Goal: Find contact information: Find contact information

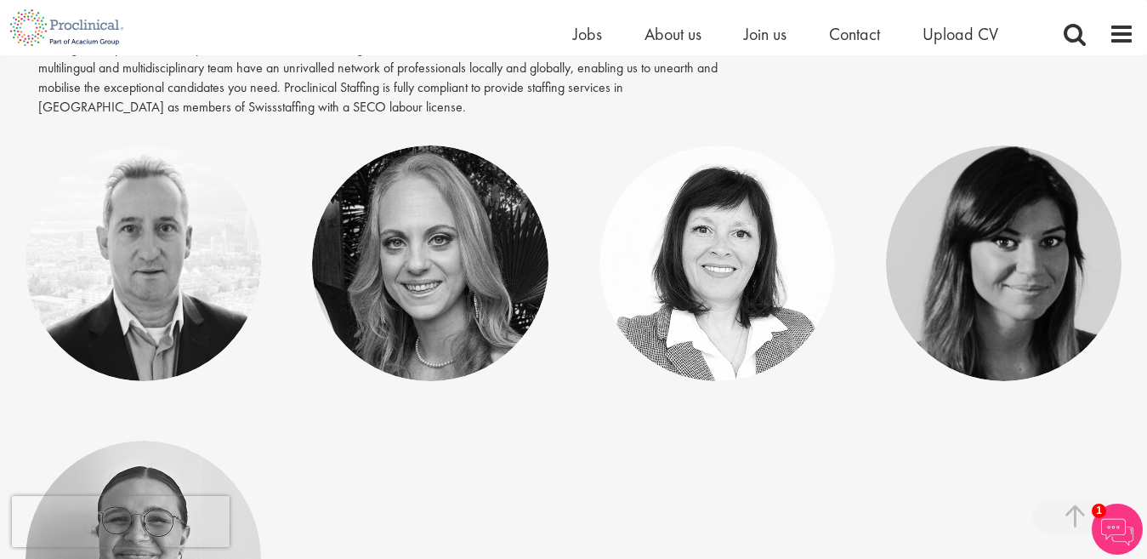
scroll to position [408, 0]
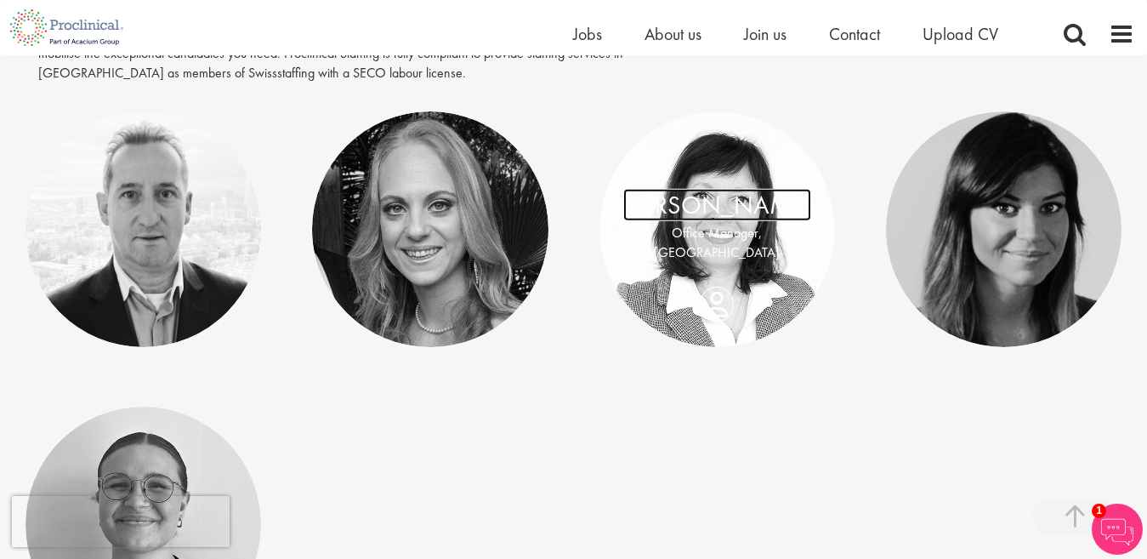
click at [759, 208] on link "Brigitte Walter" at bounding box center [717, 205] width 188 height 32
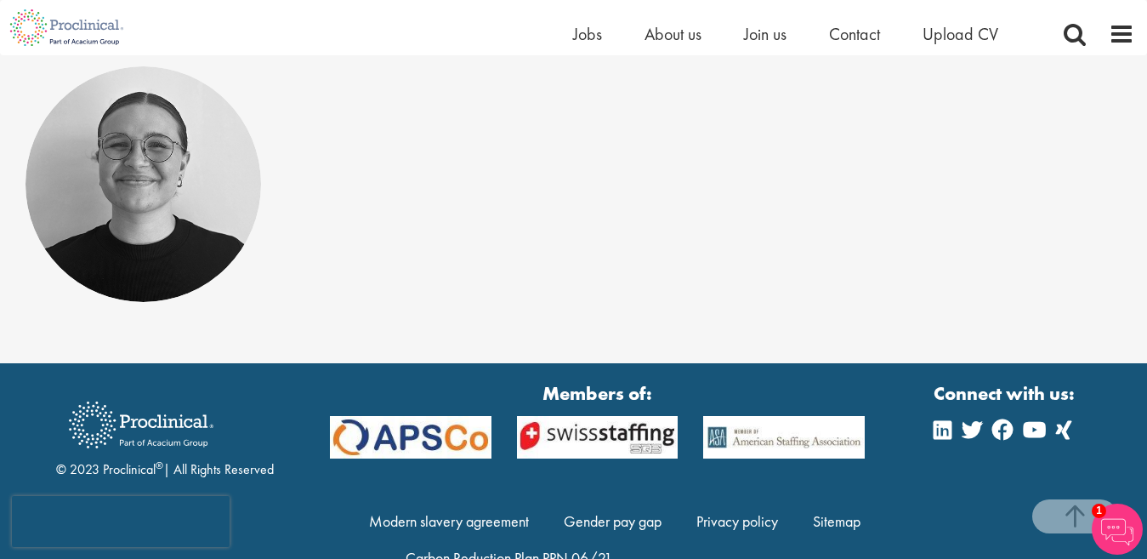
scroll to position [782, 0]
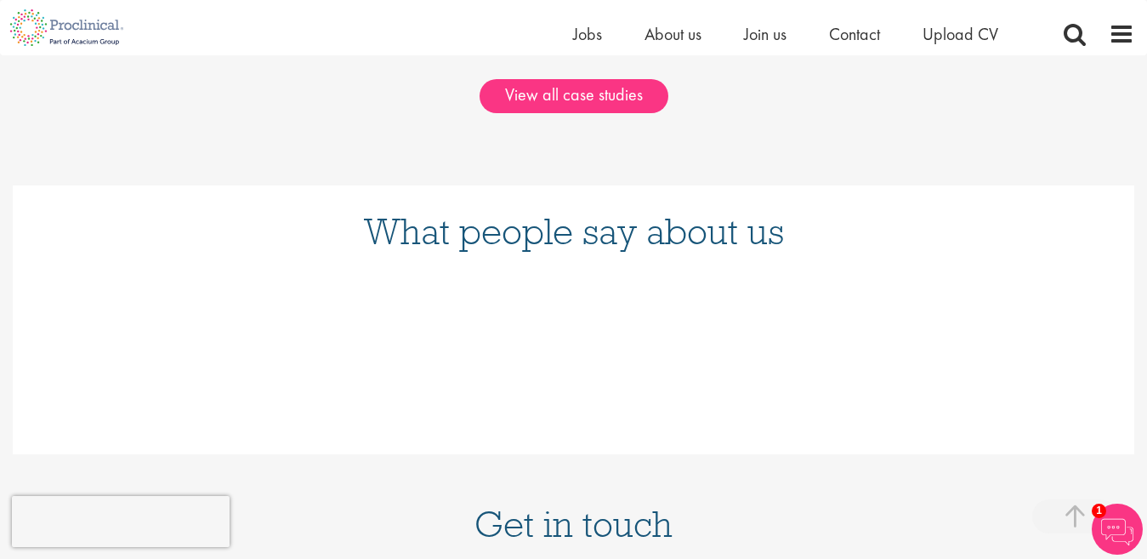
scroll to position [1905, 0]
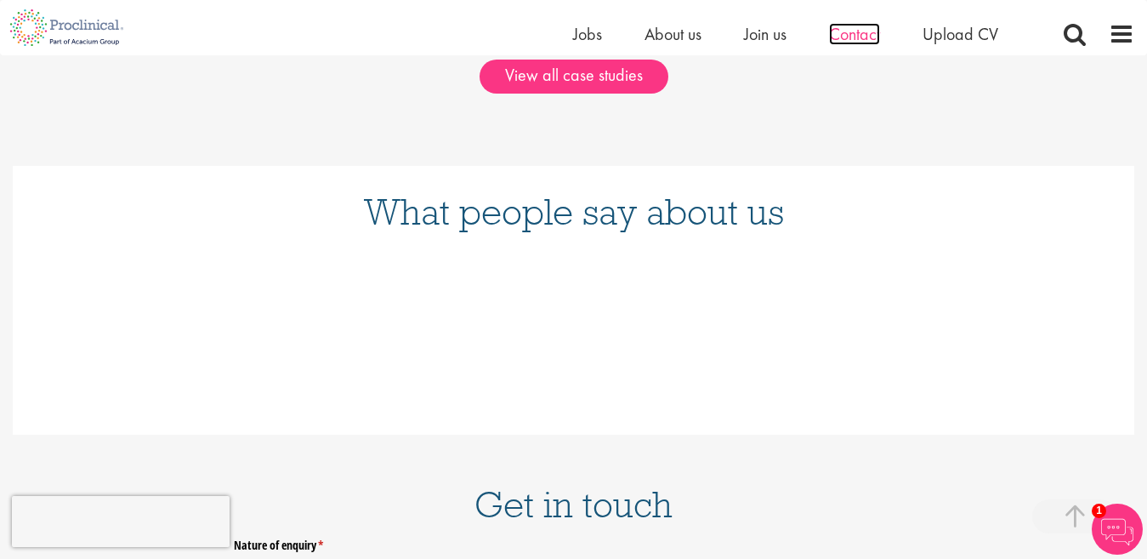
click at [866, 35] on span "Contact" at bounding box center [854, 34] width 51 height 22
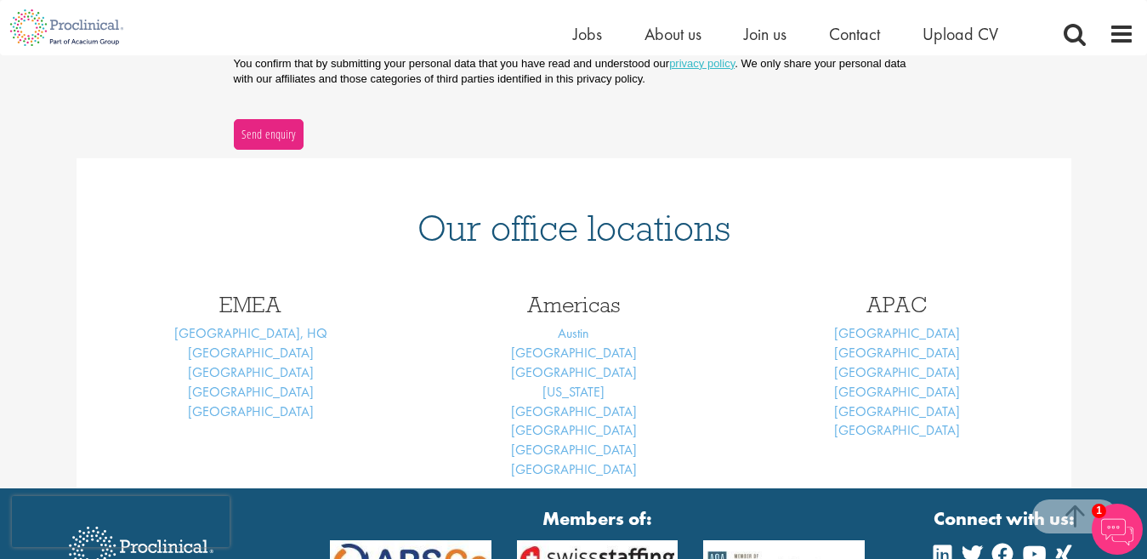
scroll to position [612, 0]
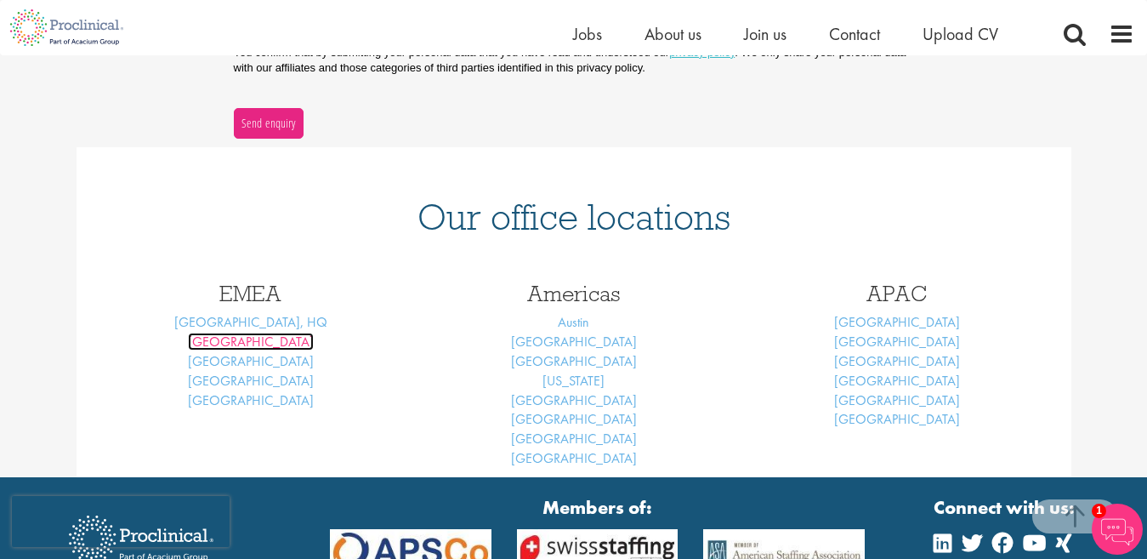
click at [256, 344] on link "[GEOGRAPHIC_DATA]" at bounding box center [251, 342] width 126 height 18
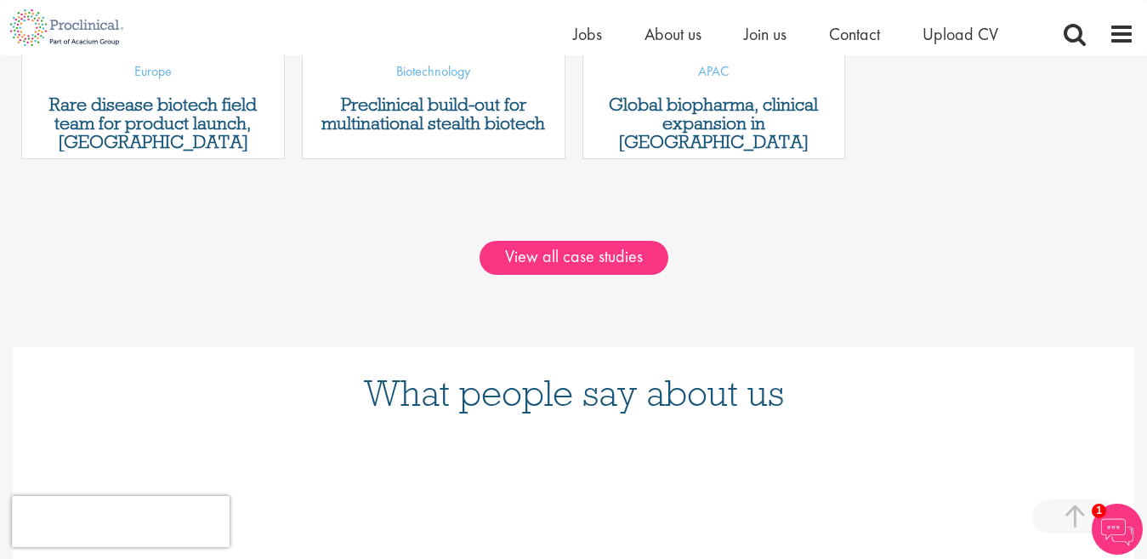
scroll to position [1735, 0]
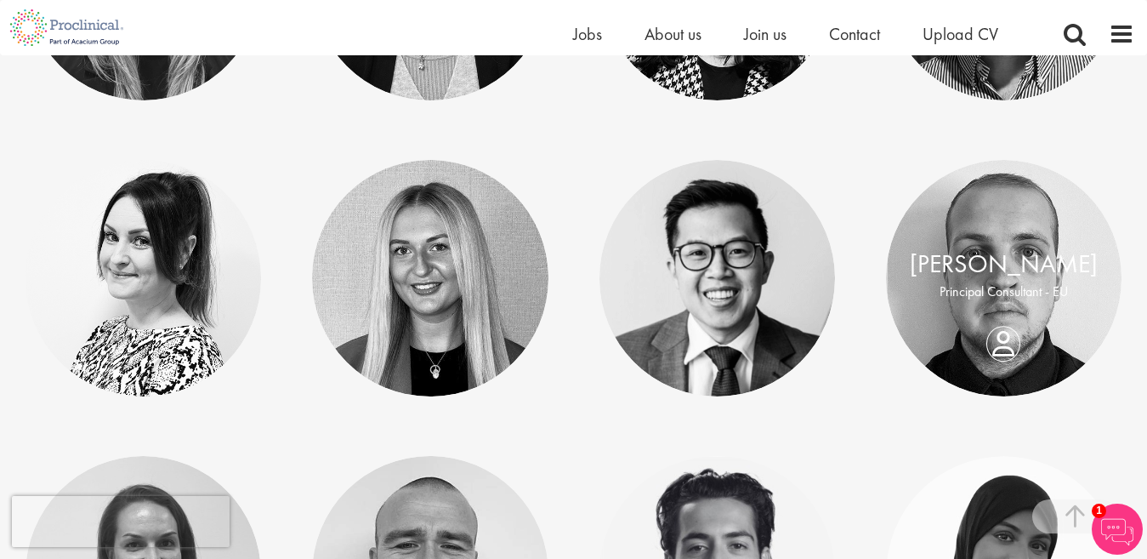
scroll to position [1123, 0]
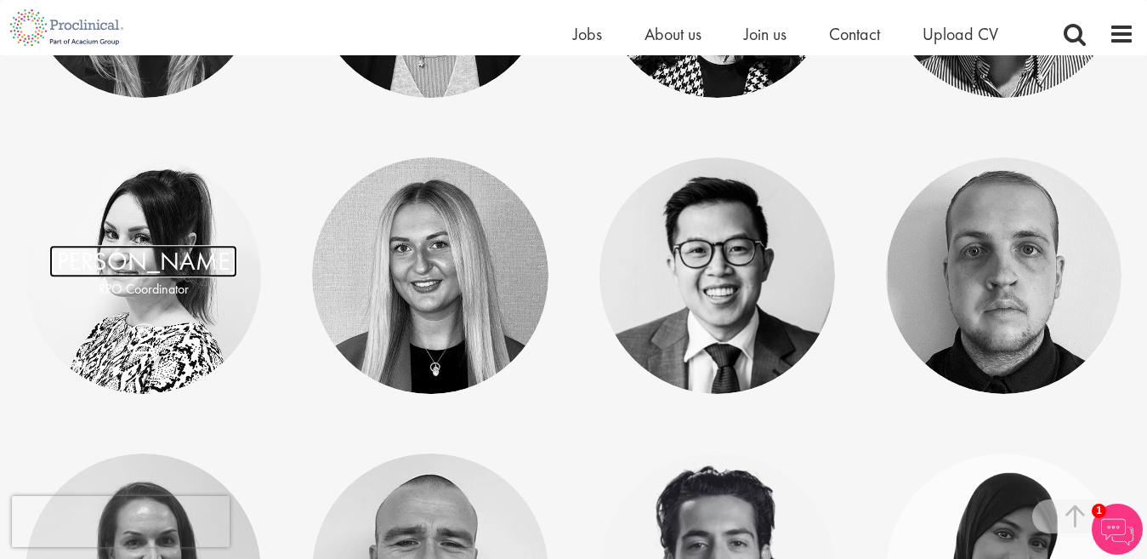
click at [152, 257] on link "Hollie Steele" at bounding box center [143, 261] width 188 height 32
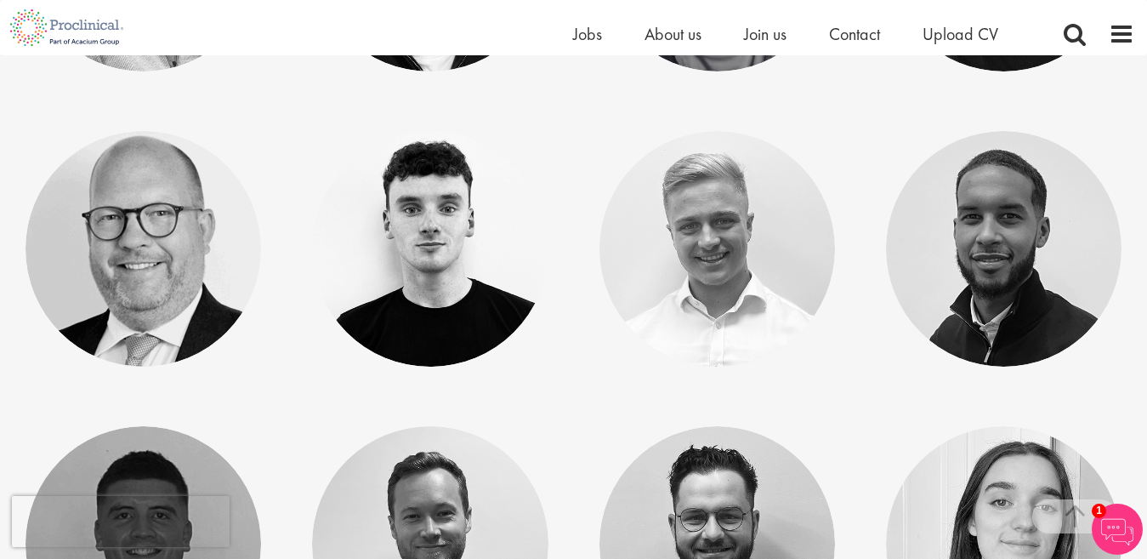
scroll to position [1769, 0]
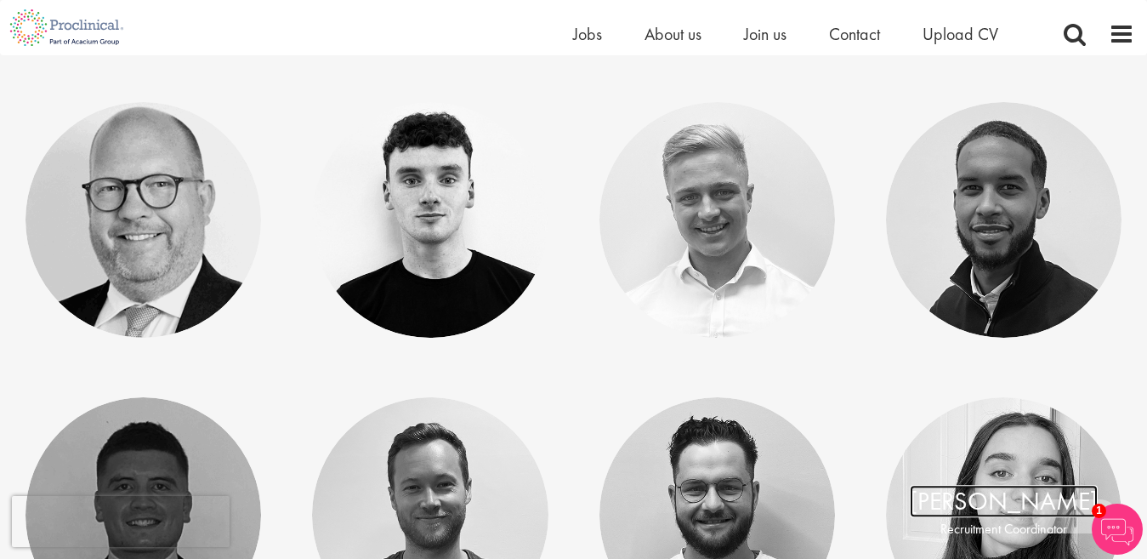
click at [1049, 505] on link "[PERSON_NAME]" at bounding box center [1004, 501] width 188 height 32
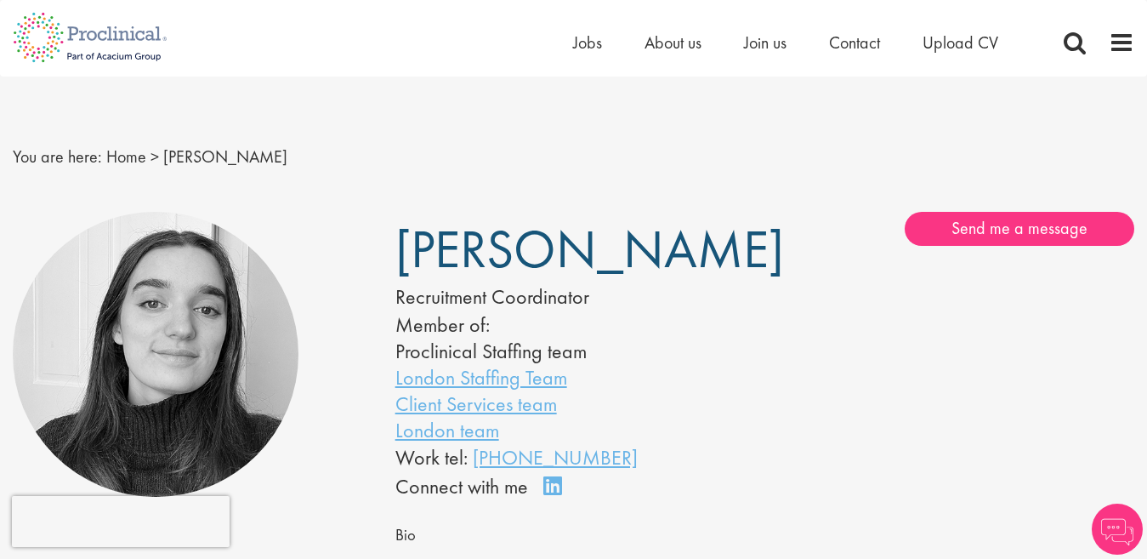
click at [695, 254] on h1 "[PERSON_NAME]" at bounding box center [554, 250] width 319 height 42
drag, startPoint x: 0, startPoint y: 0, endPoint x: 695, endPoint y: 254, distance: 739.9
click at [695, 254] on h1 "[PERSON_NAME]" at bounding box center [554, 250] width 319 height 42
